Goal: Transaction & Acquisition: Purchase product/service

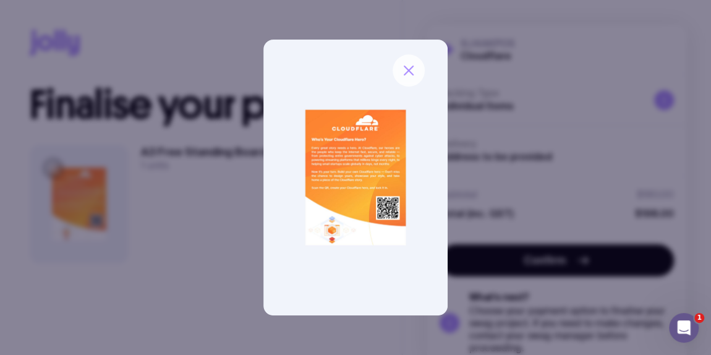
click at [410, 73] on icon "button" at bounding box center [408, 70] width 9 height 9
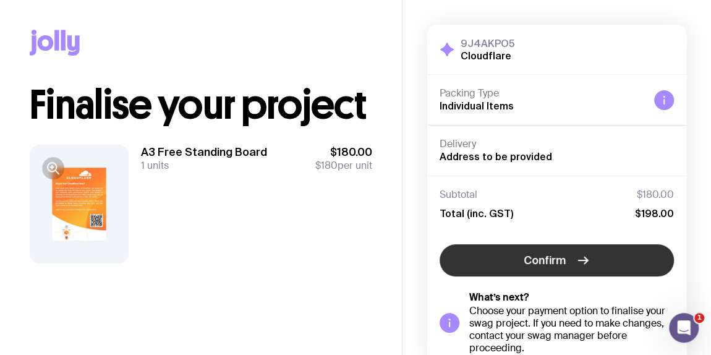
click at [580, 258] on icon "button" at bounding box center [583, 260] width 15 height 15
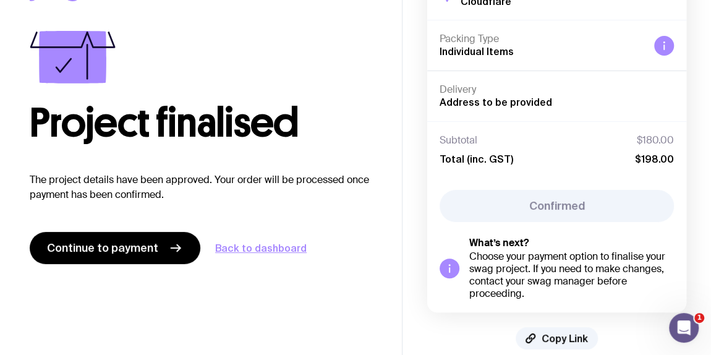
scroll to position [55, 0]
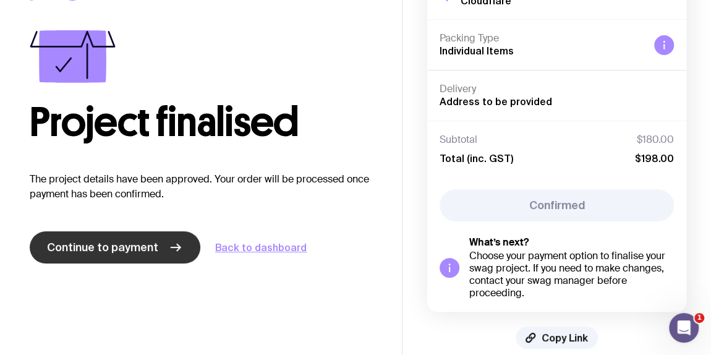
click at [93, 245] on span "Continue to payment" at bounding box center [102, 247] width 111 height 15
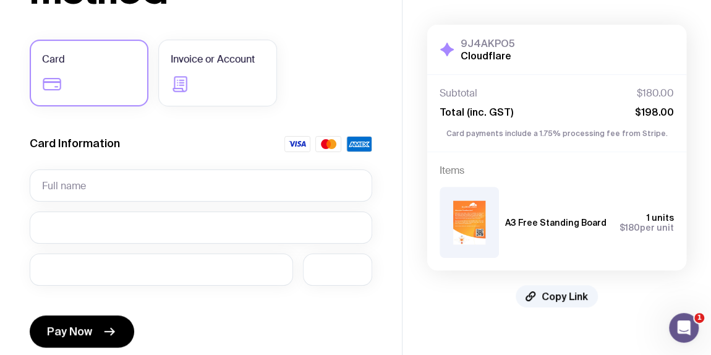
scroll to position [156, 0]
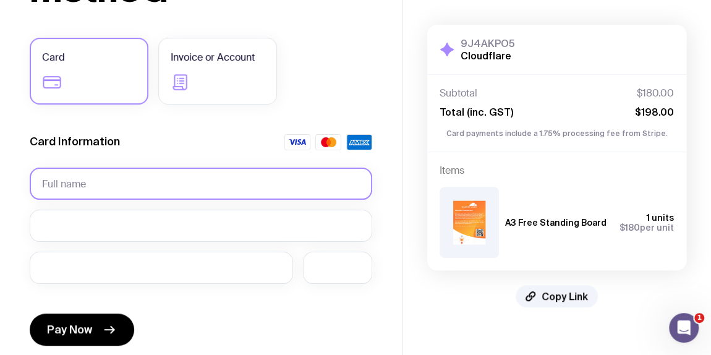
click at [169, 178] on input "text" at bounding box center [201, 184] width 342 height 32
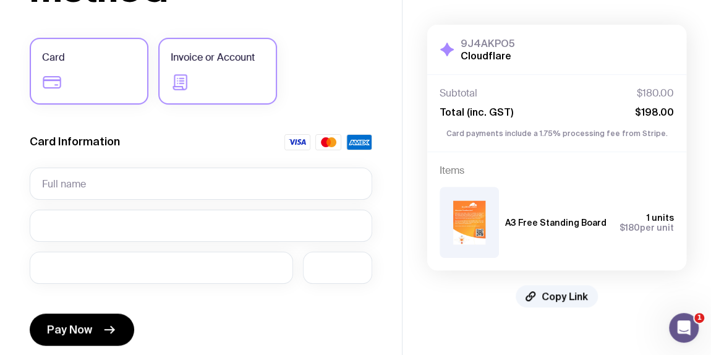
click at [202, 66] on label "Invoice or Account" at bounding box center [217, 71] width 119 height 67
click at [0, 0] on input "Invoice or Account" at bounding box center [0, 0] width 0 height 0
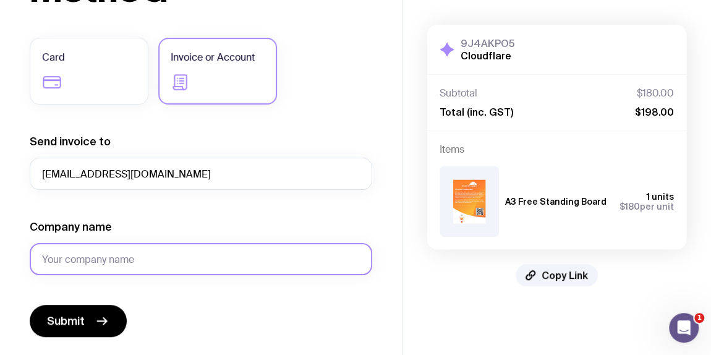
click at [115, 257] on input "Company name" at bounding box center [201, 259] width 342 height 32
type input "Cloudflare"
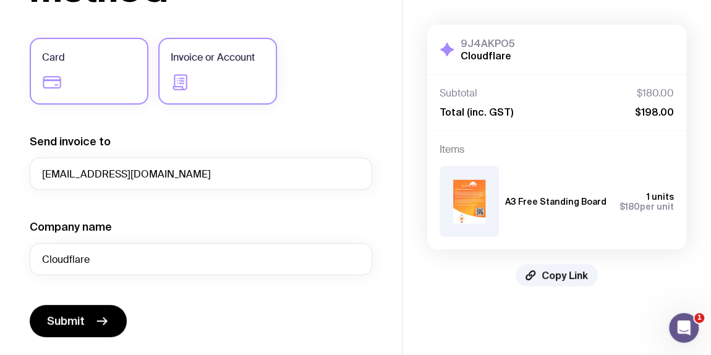
click at [103, 79] on label "Card" at bounding box center [89, 71] width 119 height 67
click at [0, 0] on input "Card" at bounding box center [0, 0] width 0 height 0
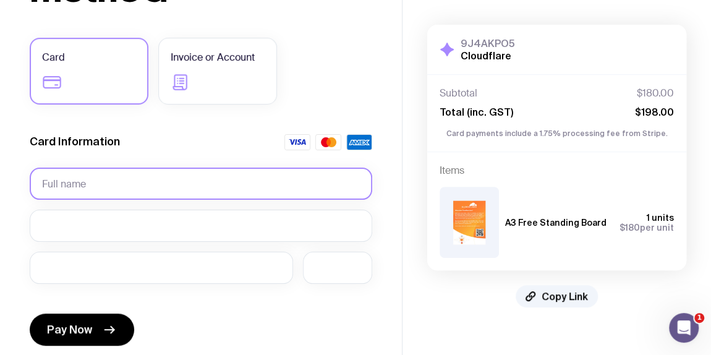
click at [138, 186] on input "text" at bounding box center [201, 184] width 342 height 32
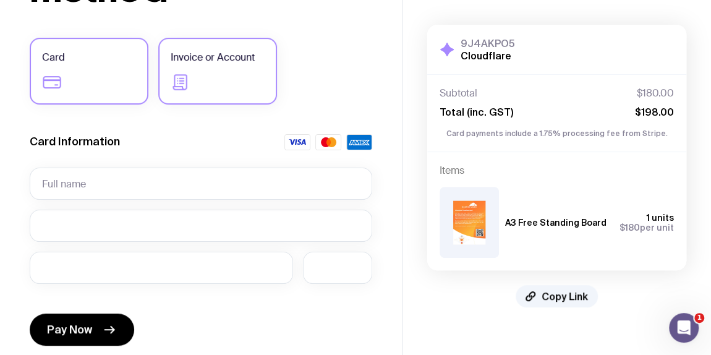
click at [231, 64] on span "Invoice or Account" at bounding box center [213, 57] width 84 height 15
click at [0, 0] on input "Invoice or Account" at bounding box center [0, 0] width 0 height 0
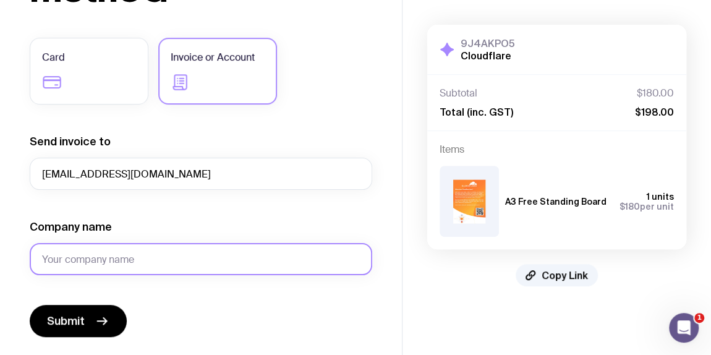
click at [166, 257] on input "Company name" at bounding box center [201, 259] width 342 height 32
type input "Cloudflare"
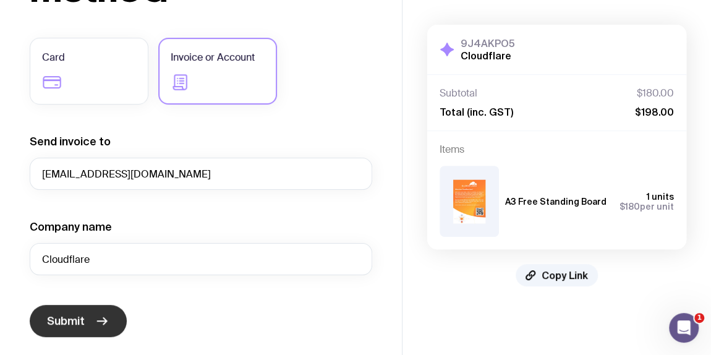
click at [83, 318] on span "Submit" at bounding box center [66, 320] width 38 height 15
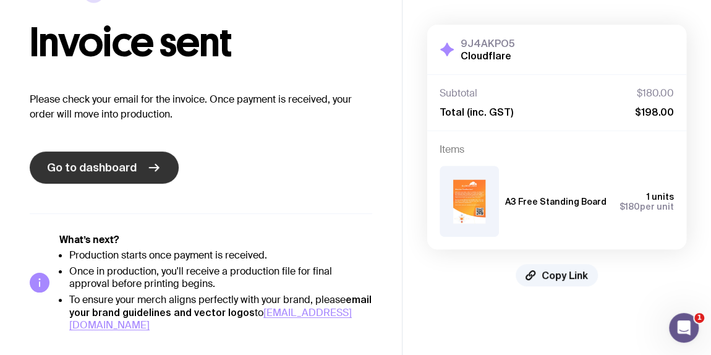
click at [118, 173] on span "Go to dashboard" at bounding box center [92, 167] width 90 height 15
